Goal: Navigation & Orientation: Find specific page/section

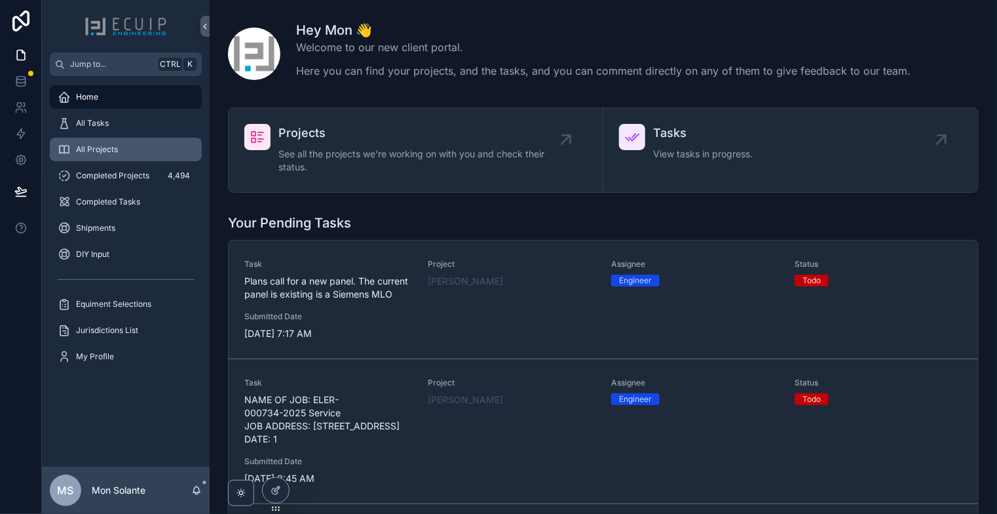
click at [124, 151] on div "All Projects" at bounding box center [126, 149] width 136 height 21
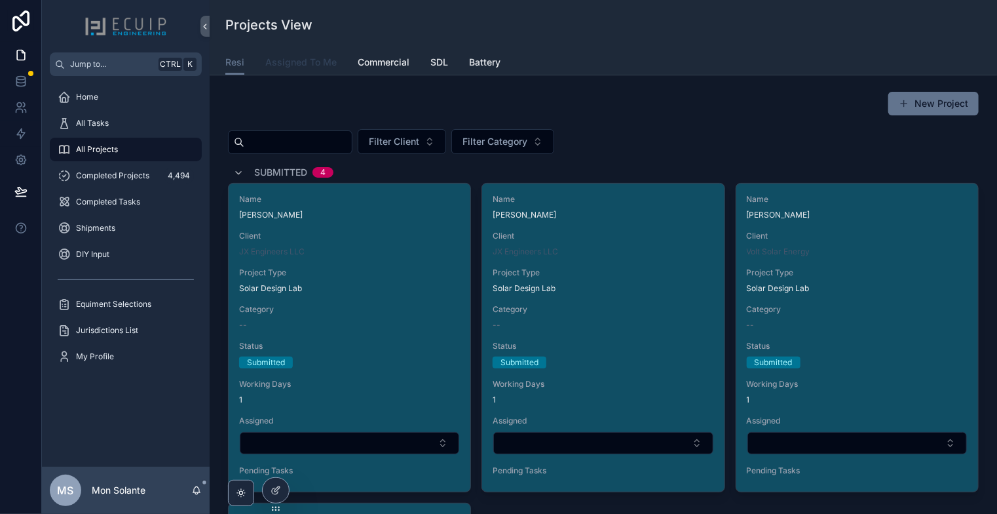
click at [314, 64] on span "Assigned To Me" at bounding box center [300, 62] width 71 height 13
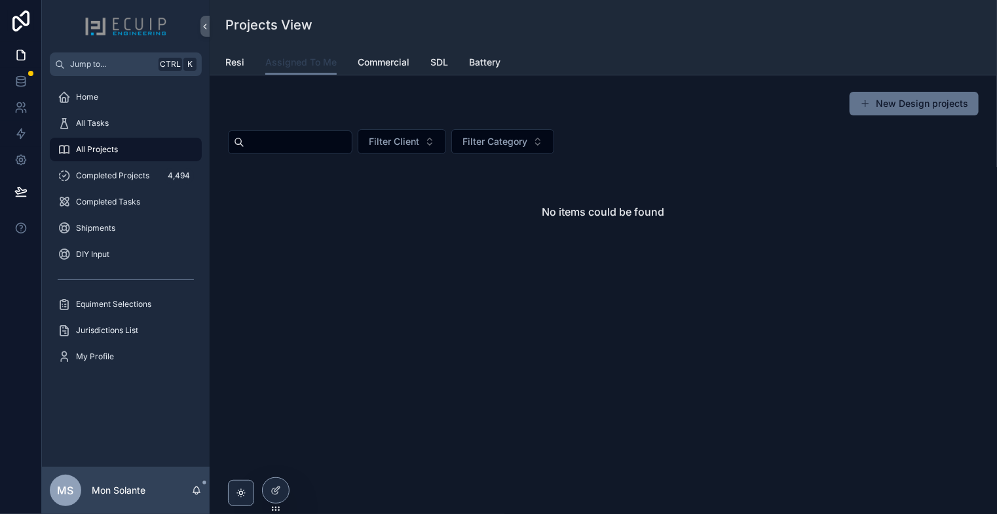
click at [296, 67] on span "Assigned To Me" at bounding box center [300, 62] width 71 height 13
click at [379, 62] on span "Commercial" at bounding box center [384, 62] width 52 height 13
click at [307, 64] on span "Assigned To Me" at bounding box center [300, 62] width 71 height 13
click at [238, 65] on span "Resi" at bounding box center [234, 62] width 19 height 13
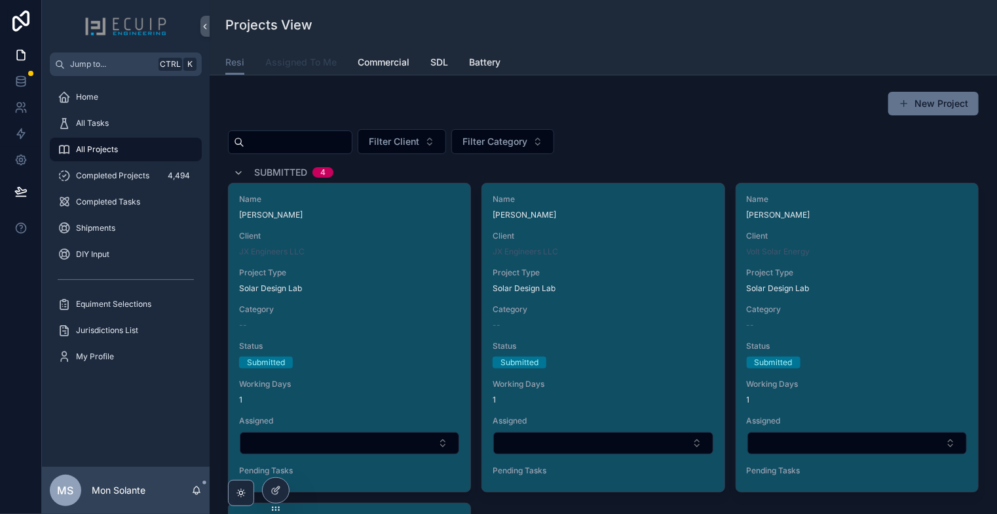
click at [307, 67] on span "Assigned To Me" at bounding box center [300, 62] width 71 height 13
